Goal: Transaction & Acquisition: Purchase product/service

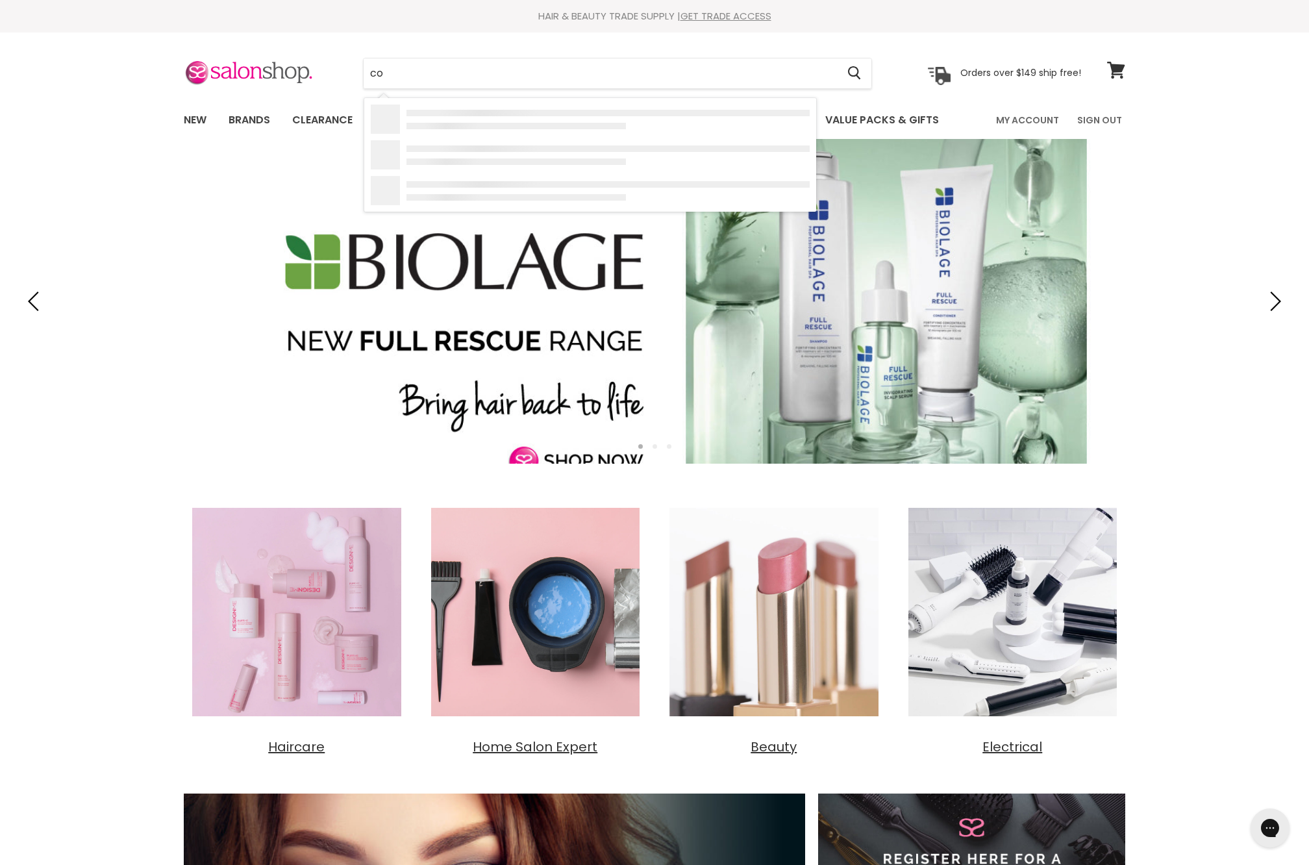
type input "c"
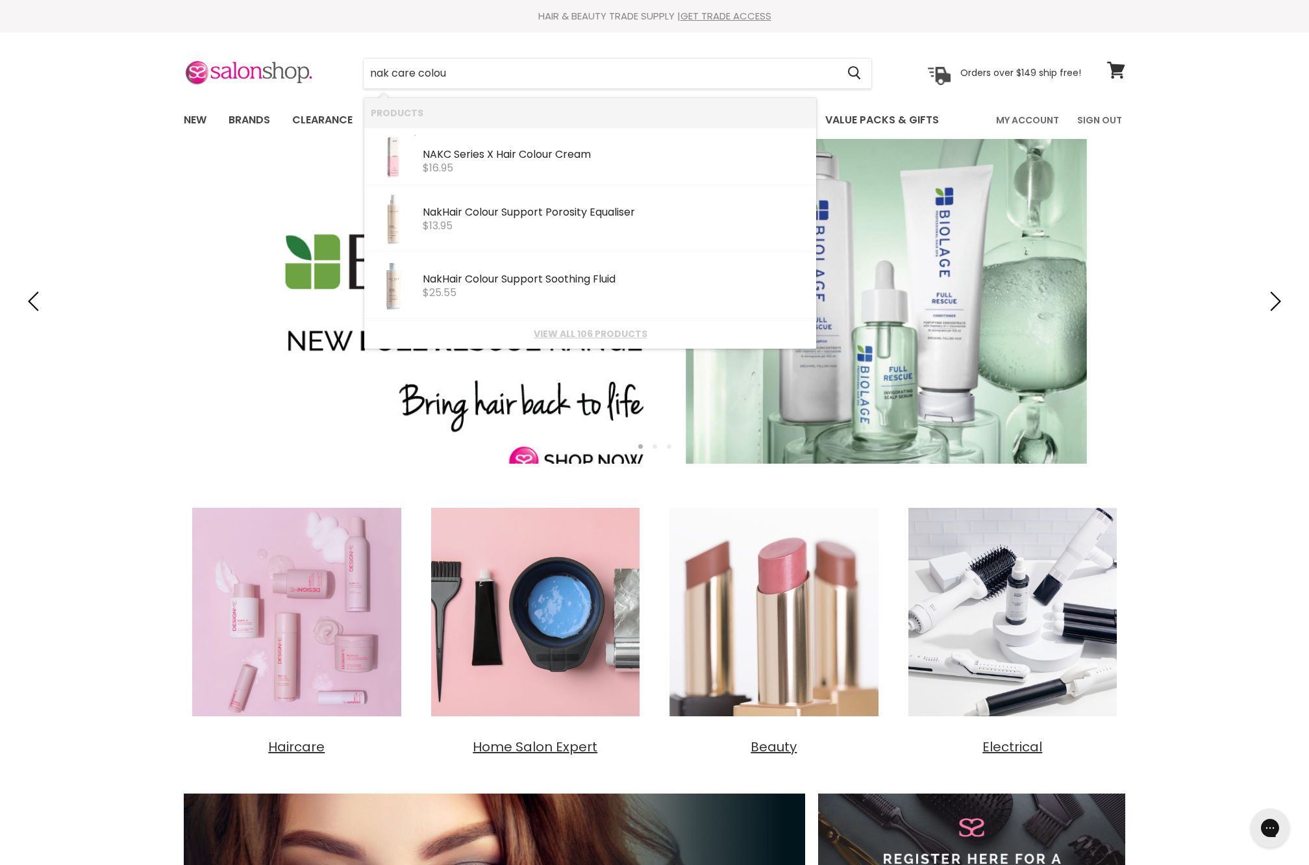
type input "nak care colour"
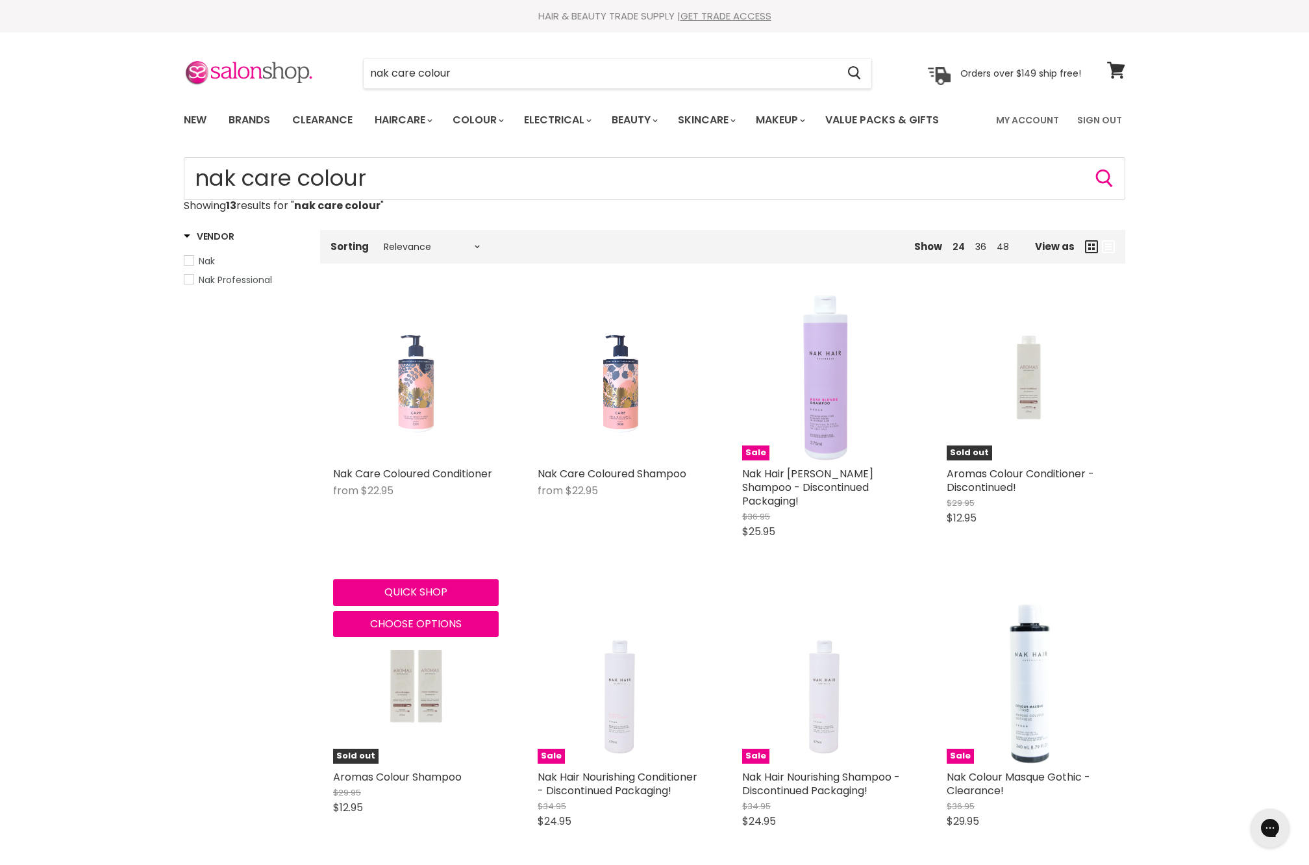
click at [403, 449] on img "Main content" at bounding box center [416, 378] width 38 height 166
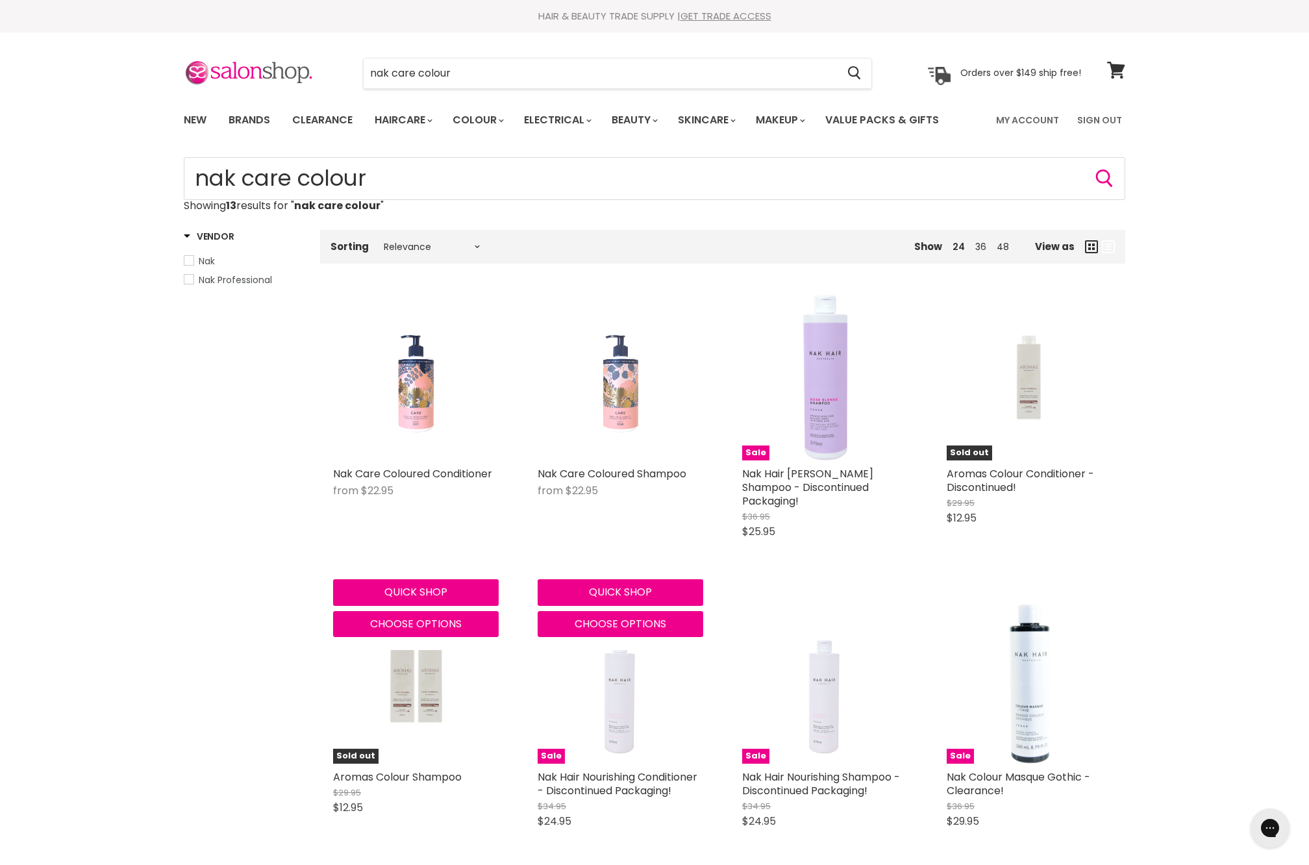
click at [616, 460] on img "Main content" at bounding box center [620, 378] width 38 height 166
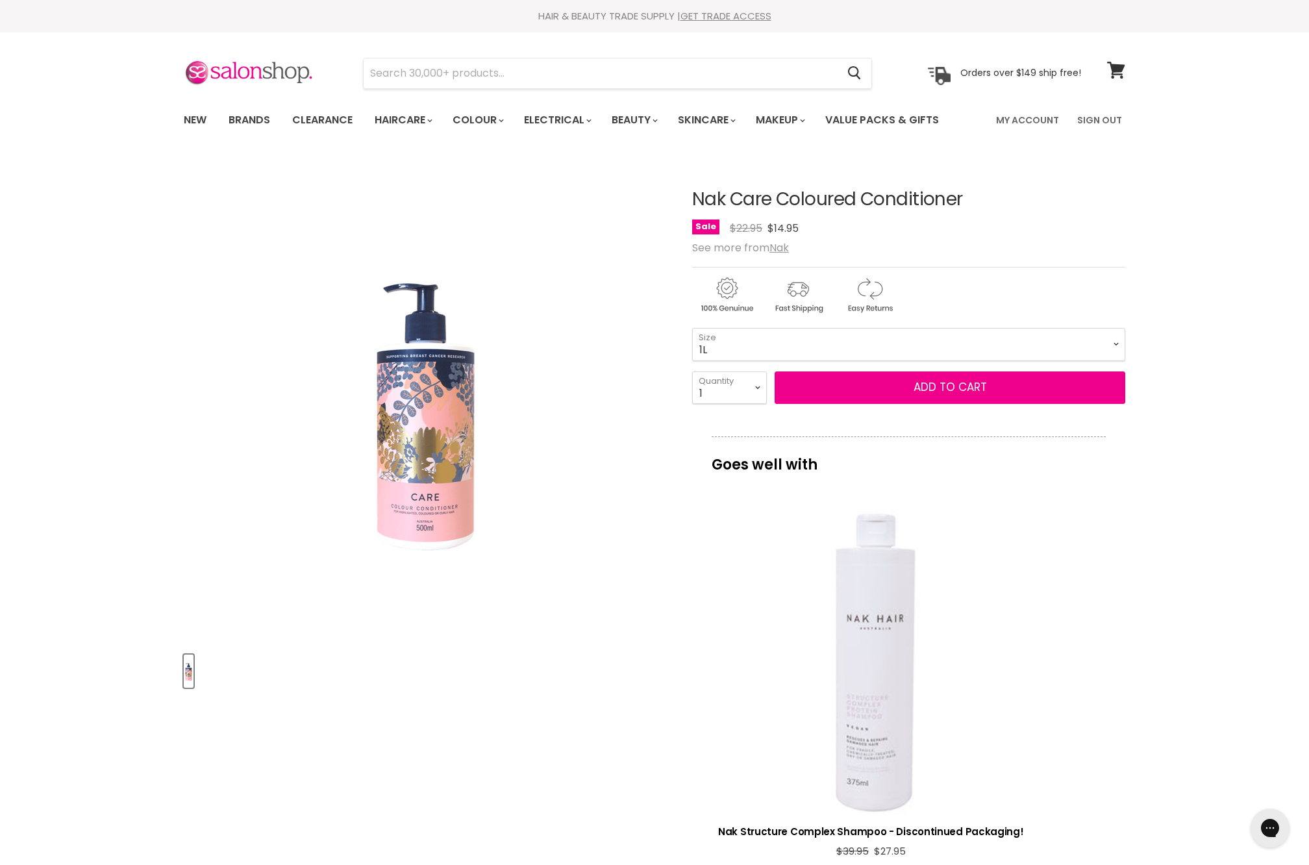
select select "1L"
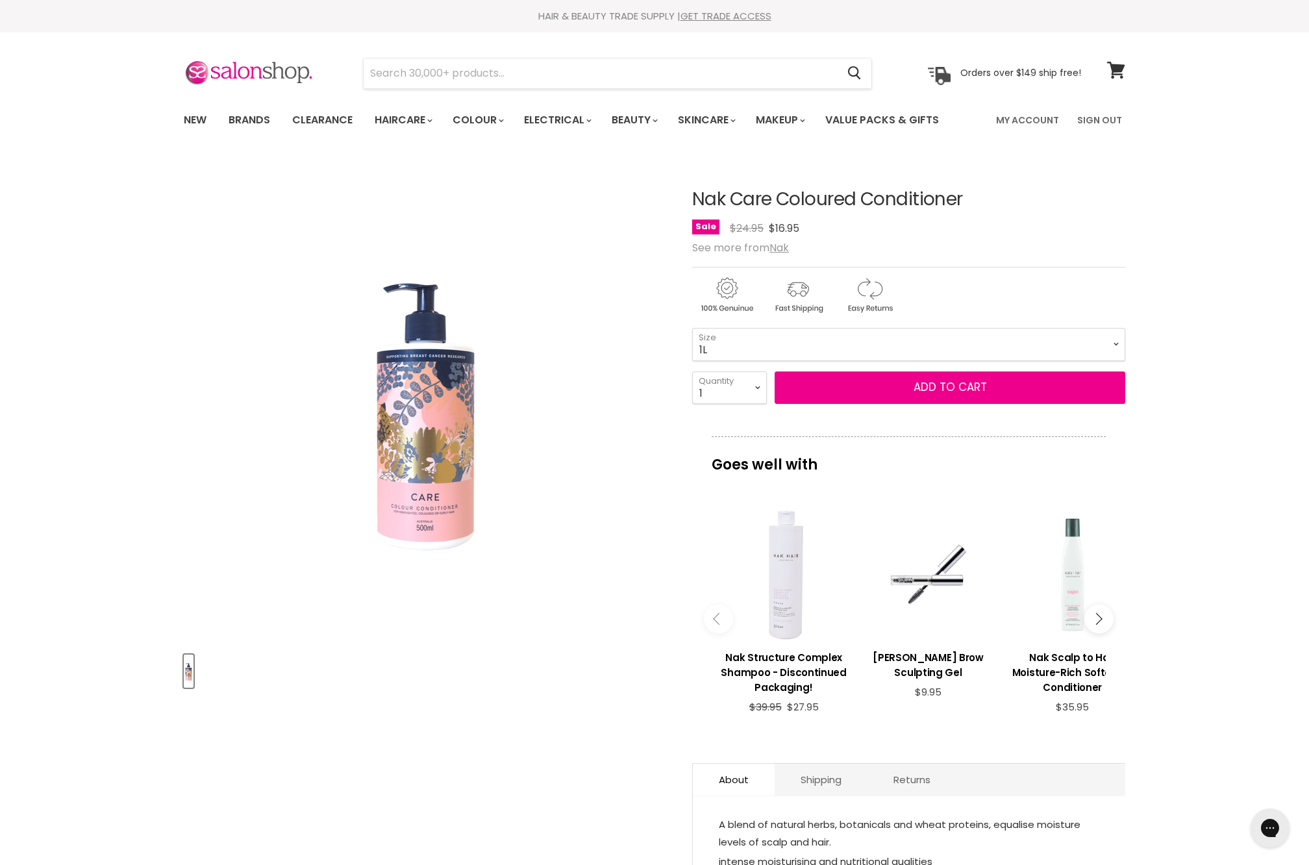
click at [893, 474] on div "Nak Care Coloured Conditioner No reviews Sale Original Price $24.95 Current Pri…" at bounding box center [908, 581] width 433 height 848
click at [904, 404] on button "Add to cart" at bounding box center [950, 387] width 351 height 32
